Goal: Information Seeking & Learning: Learn about a topic

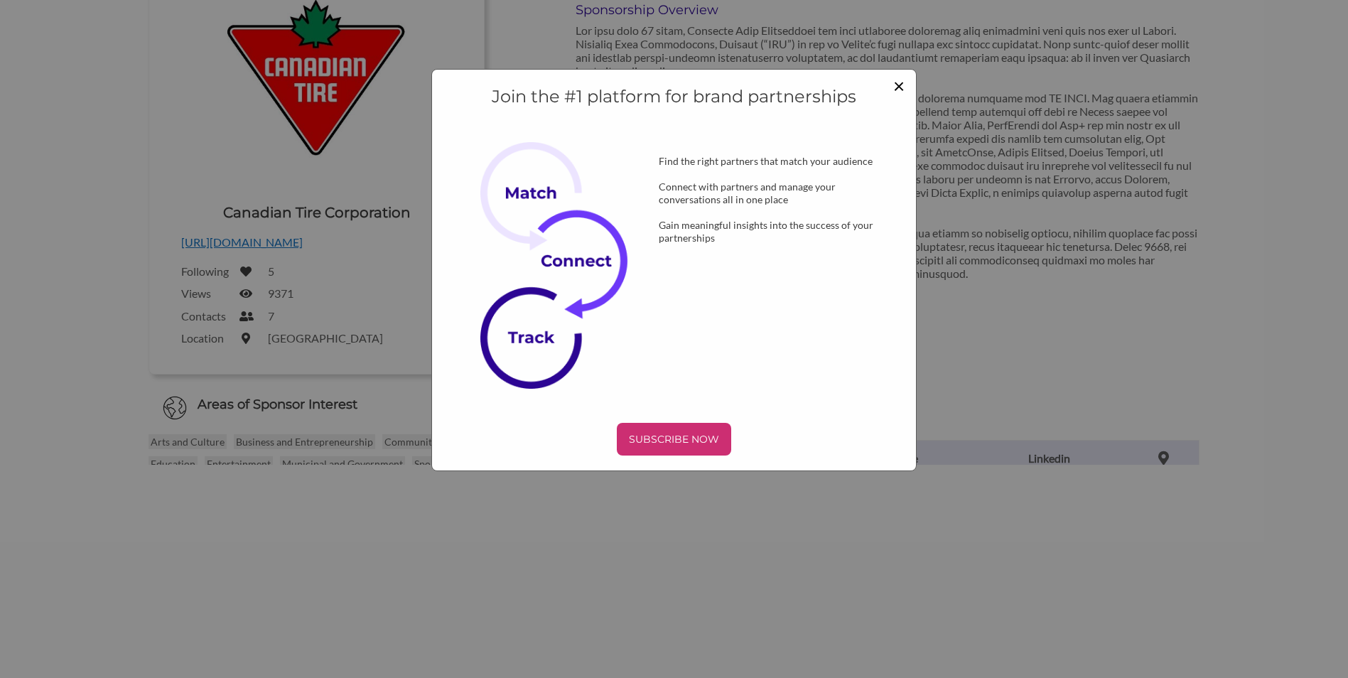
click at [898, 87] on span "×" at bounding box center [898, 85] width 11 height 24
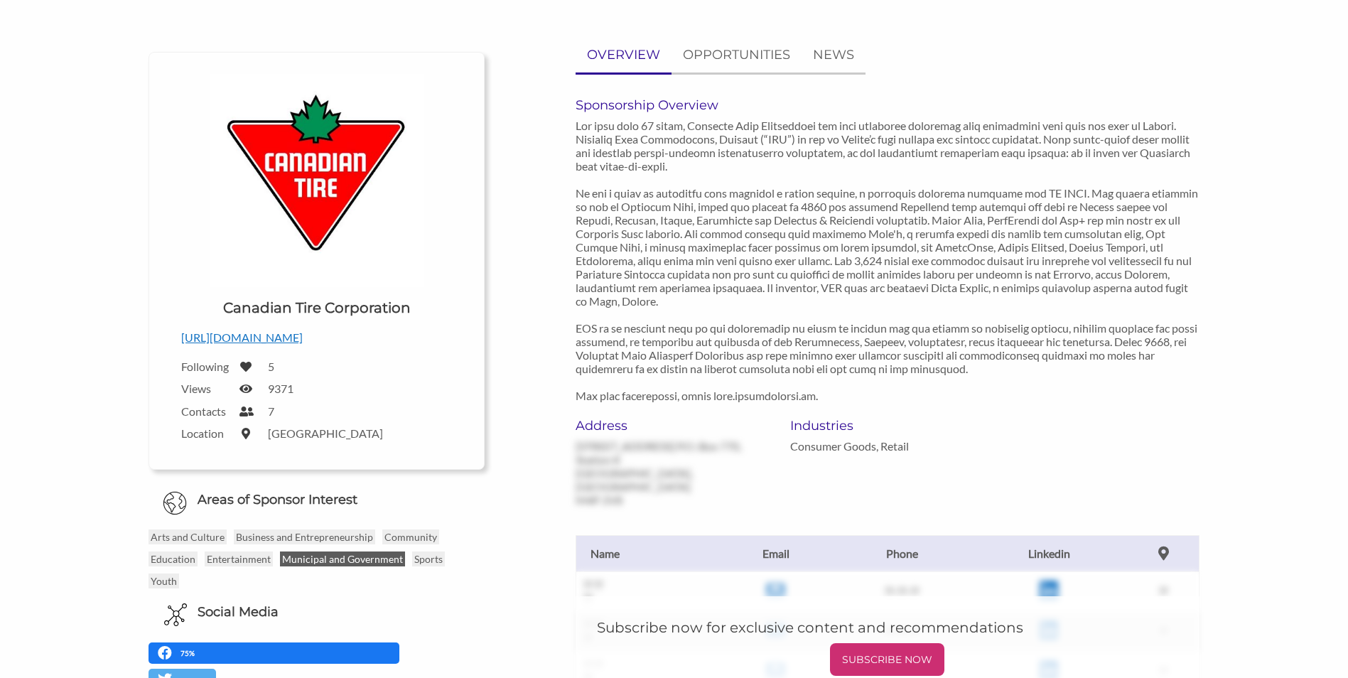
scroll to position [142, 0]
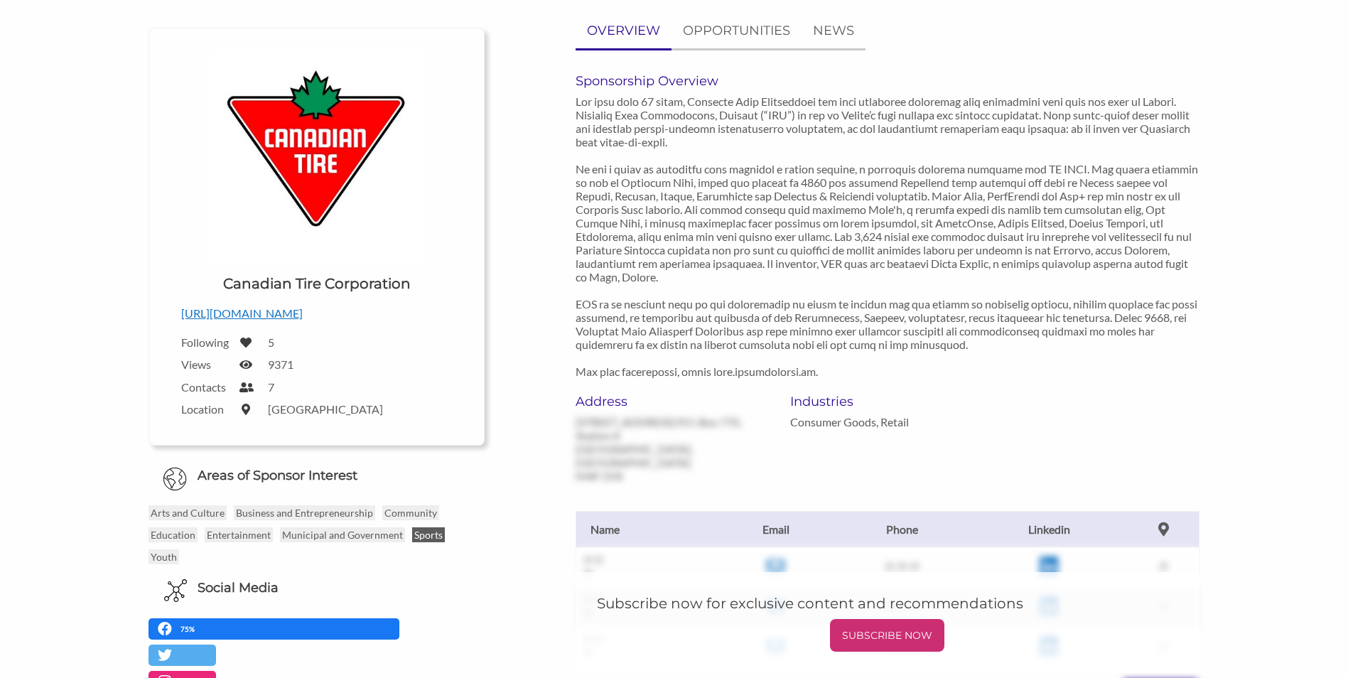
click at [416, 534] on p "Sports" at bounding box center [428, 534] width 33 height 15
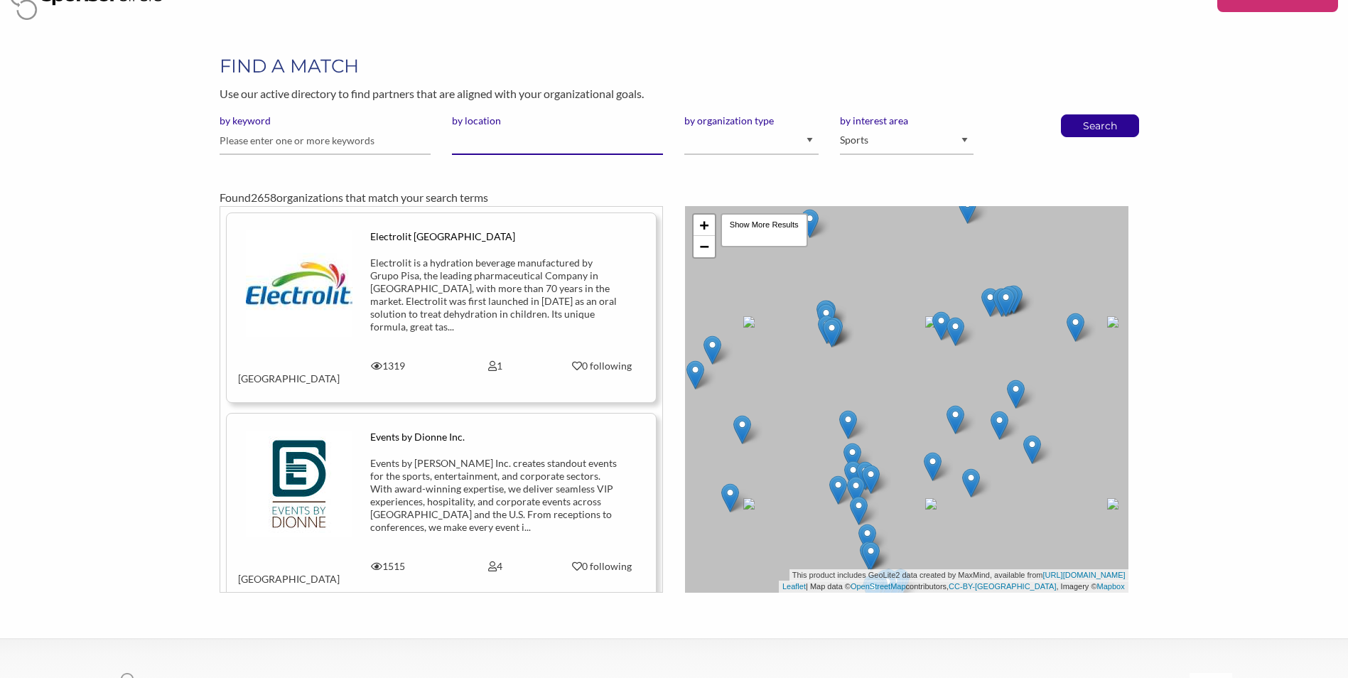
click at [509, 151] on input "by location" at bounding box center [557, 141] width 211 height 28
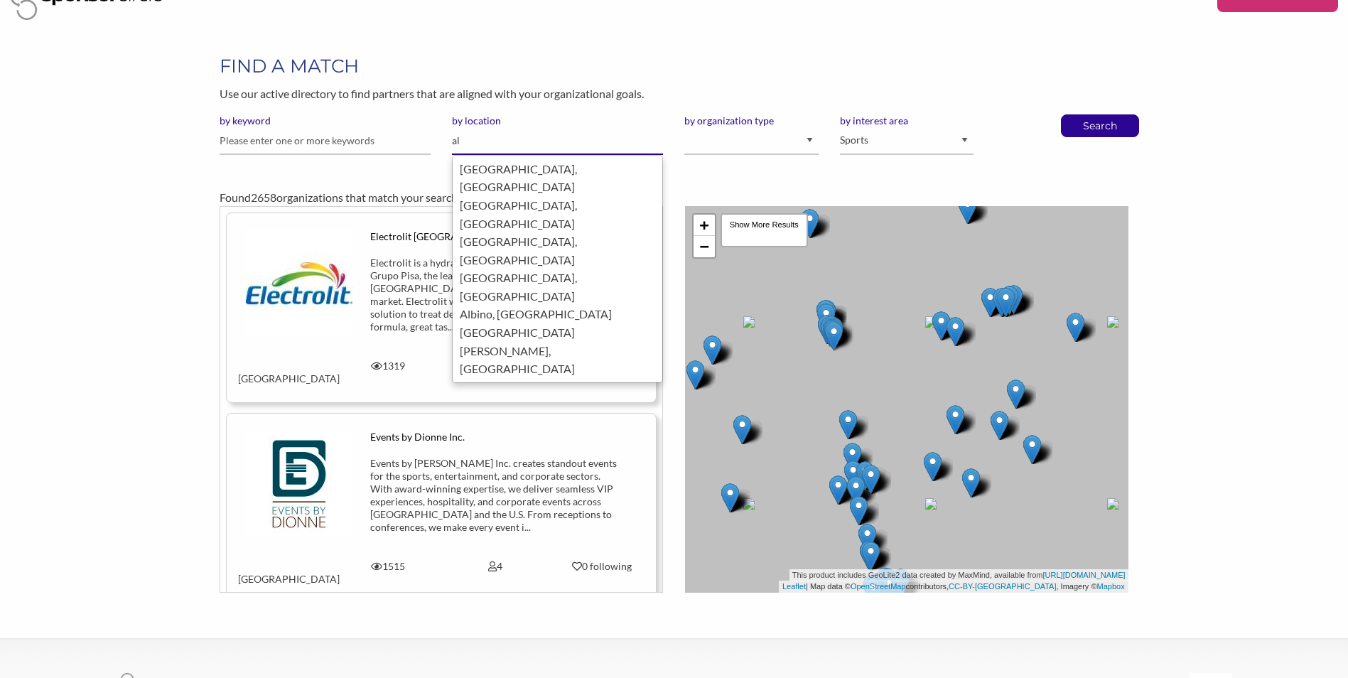
type input "a"
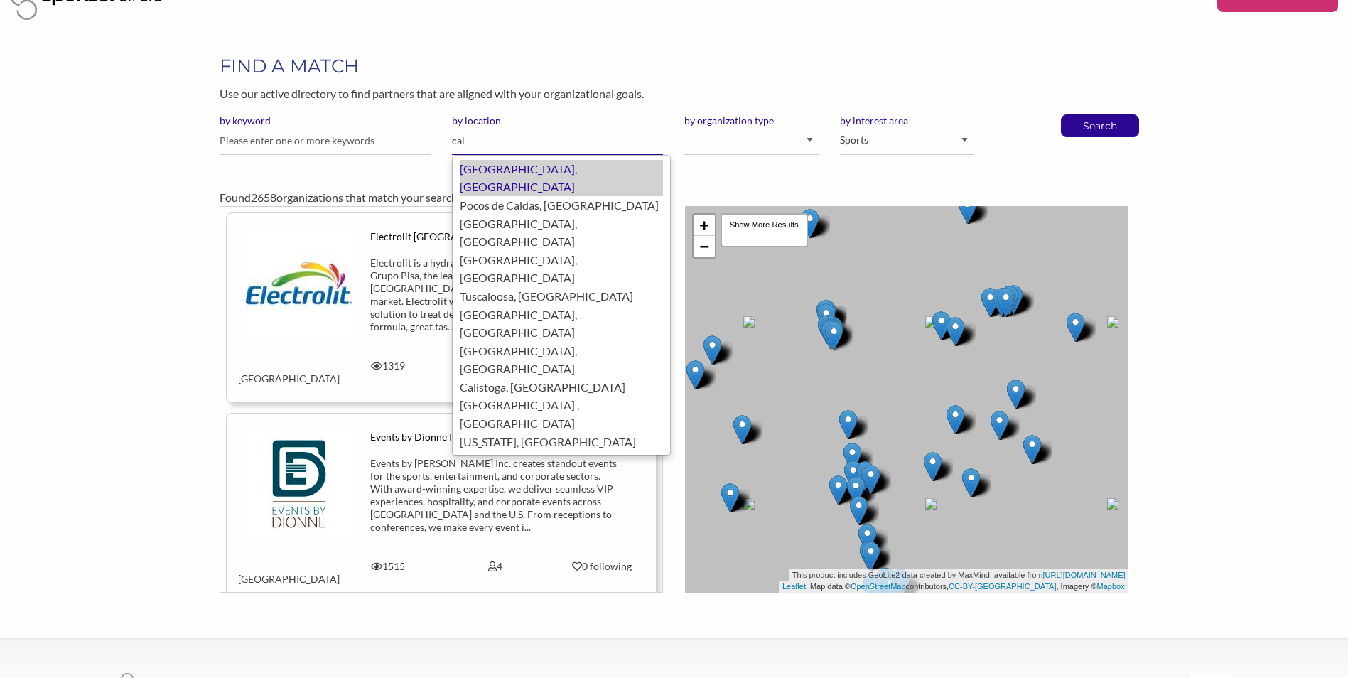
click at [560, 171] on div "[GEOGRAPHIC_DATA], [GEOGRAPHIC_DATA]" at bounding box center [561, 178] width 203 height 36
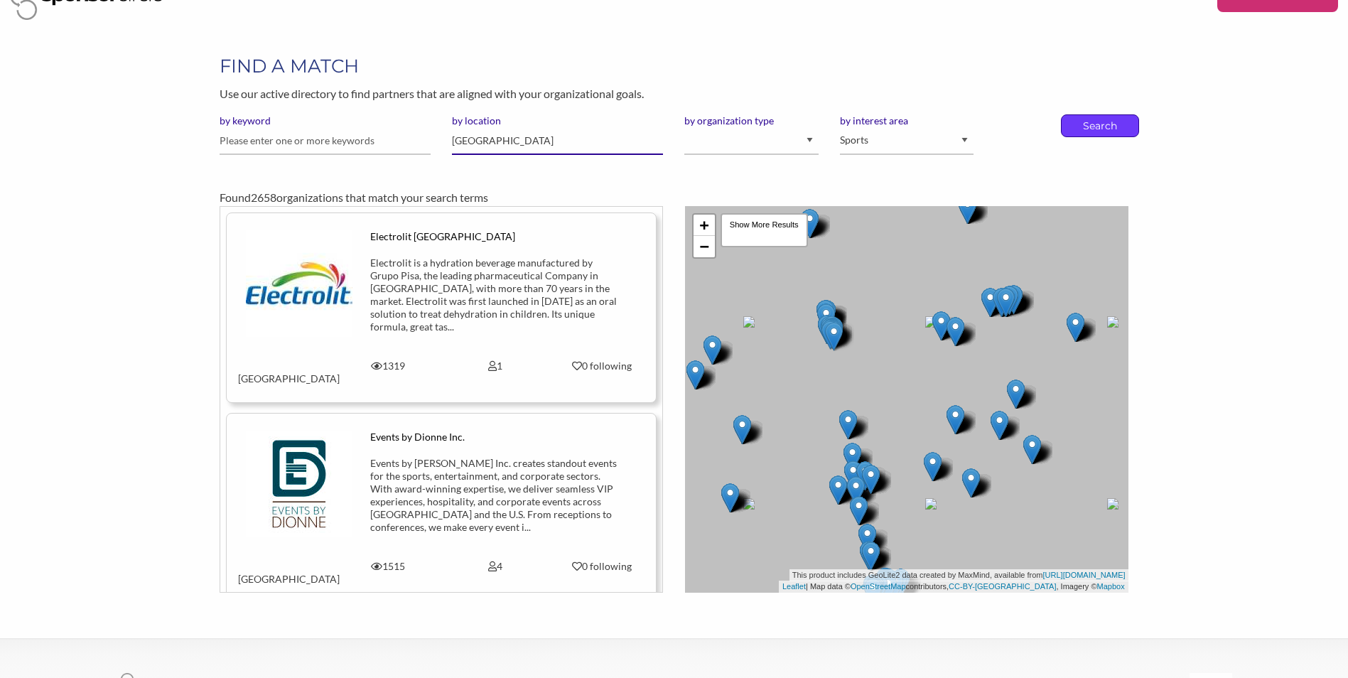
type input "[GEOGRAPHIC_DATA]"
click at [1129, 122] on div "Search" at bounding box center [1100, 125] width 78 height 23
click at [1085, 129] on p "Search" at bounding box center [1100, 125] width 47 height 21
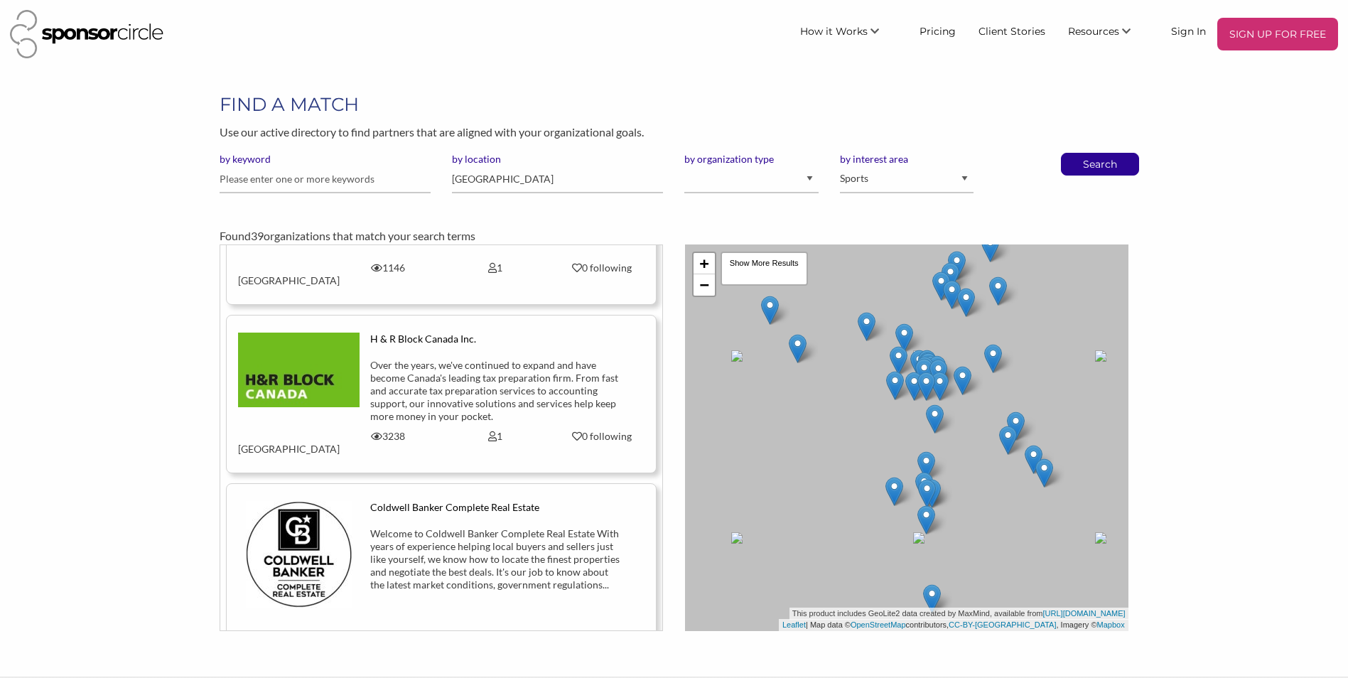
scroll to position [4193, 0]
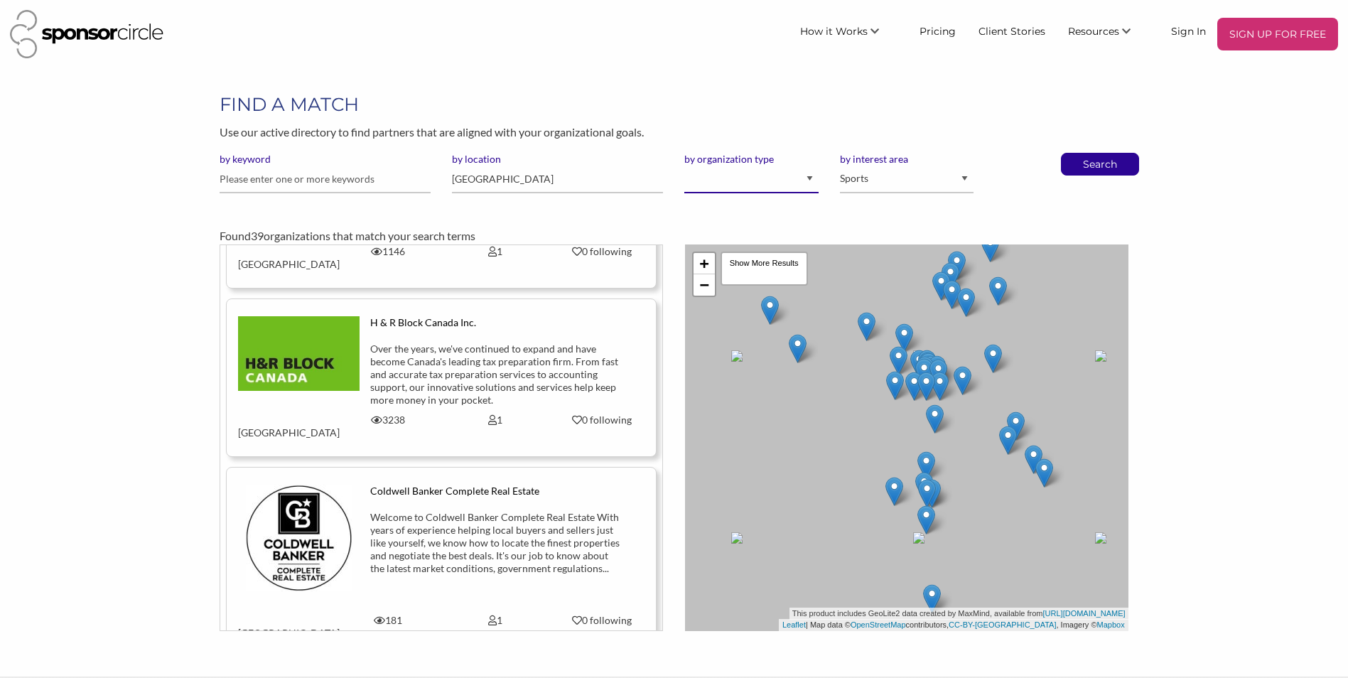
click at [719, 173] on select "I am an event organizer seeking new partnerships with suppliers, exhibitors or …" at bounding box center [751, 180] width 134 height 28
select select "Property"
click at [684, 166] on select "I am an event organizer seeking new partnerships with suppliers, exhibitors or …" at bounding box center [751, 180] width 134 height 28
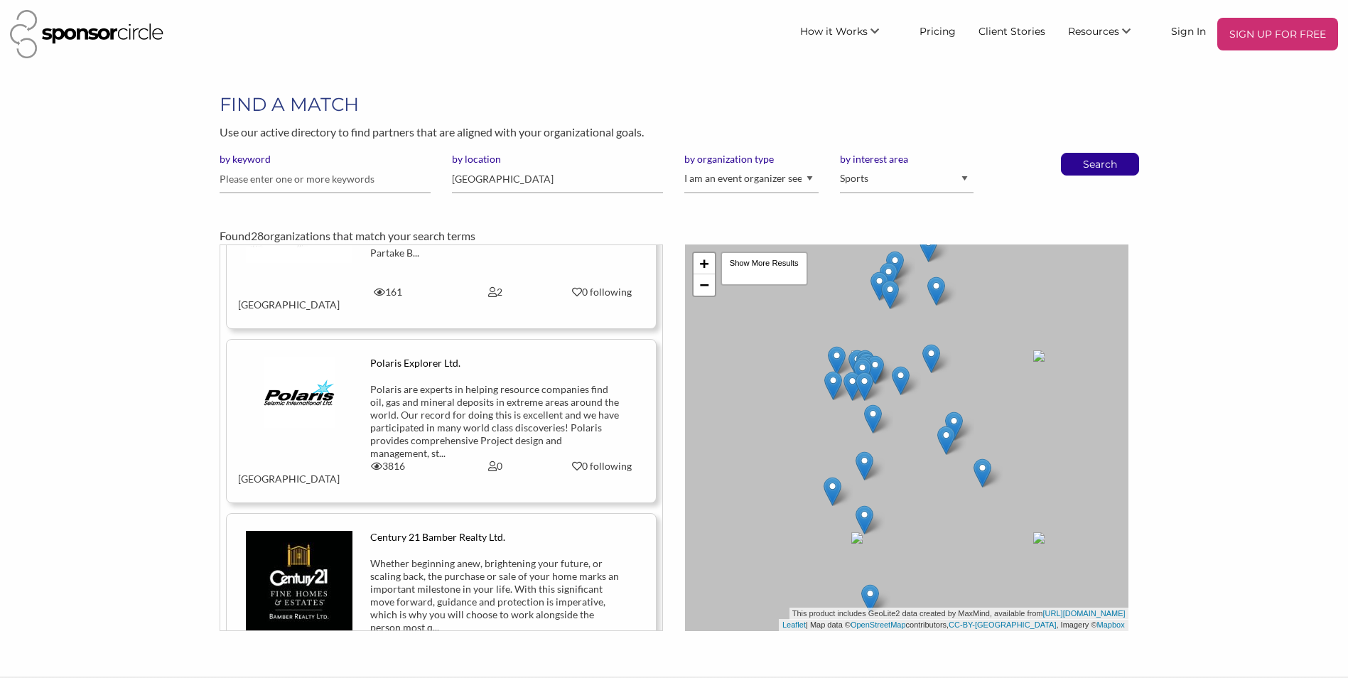
scroll to position [3440, 0]
